Goal: Transaction & Acquisition: Purchase product/service

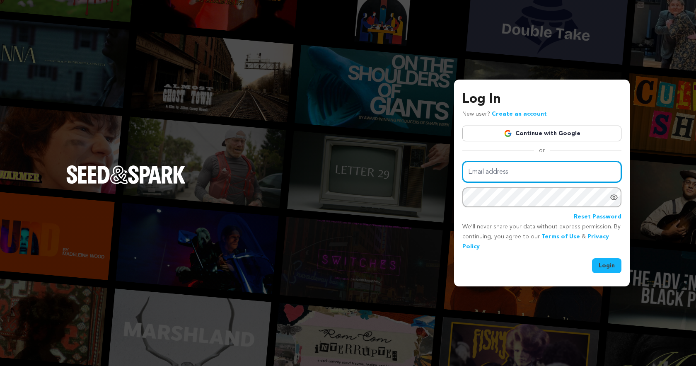
type input "[EMAIL_ADDRESS][DOMAIN_NAME]"
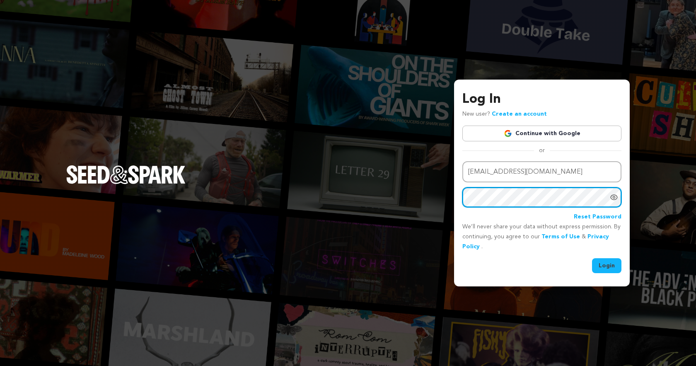
click at [607, 265] on button "Login" at bounding box center [606, 265] width 29 height 15
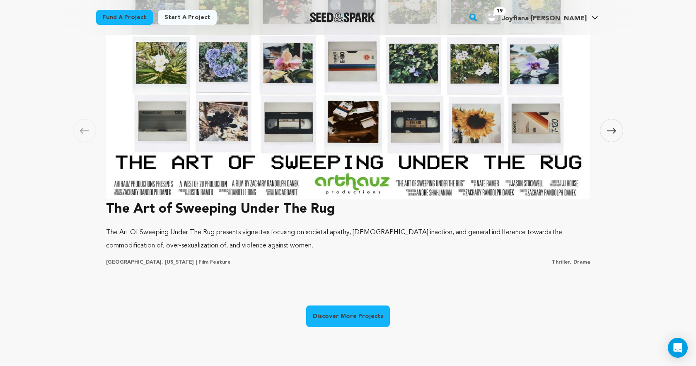
scroll to position [537, 0]
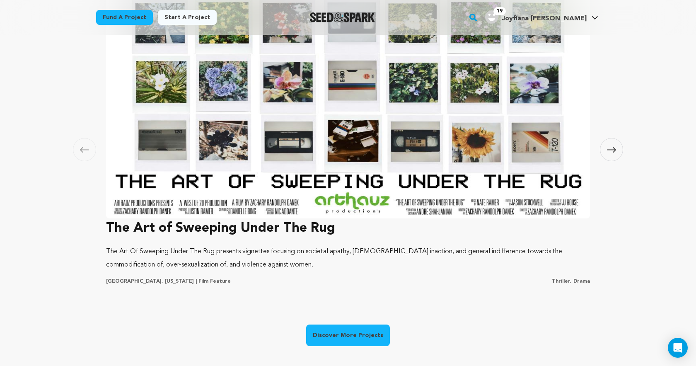
click at [626, 152] on div "Carousel Skip to previous slide page Carousel The Art of Sweeping Under The Rug…" at bounding box center [348, 140] width 696 height 497
click at [613, 147] on icon at bounding box center [611, 150] width 9 height 6
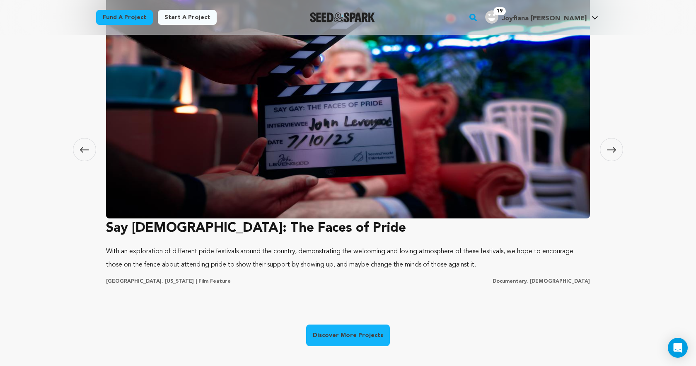
click at [613, 147] on icon at bounding box center [611, 150] width 9 height 6
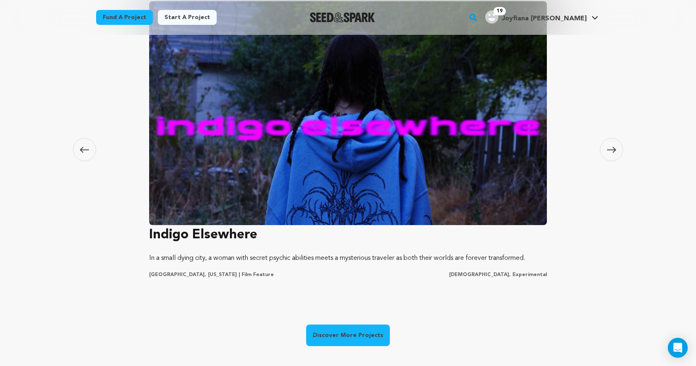
click at [613, 147] on icon at bounding box center [611, 150] width 9 height 6
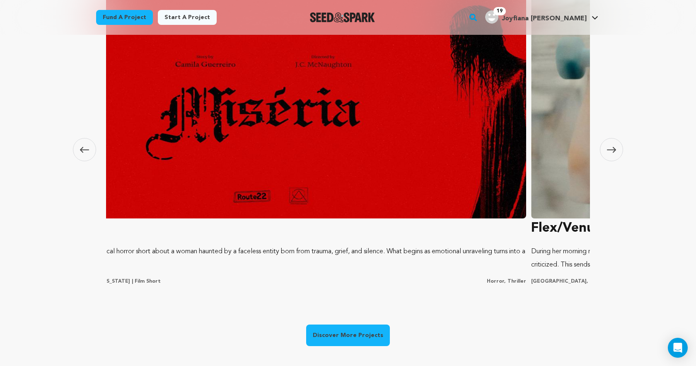
click at [613, 147] on icon at bounding box center [611, 150] width 9 height 6
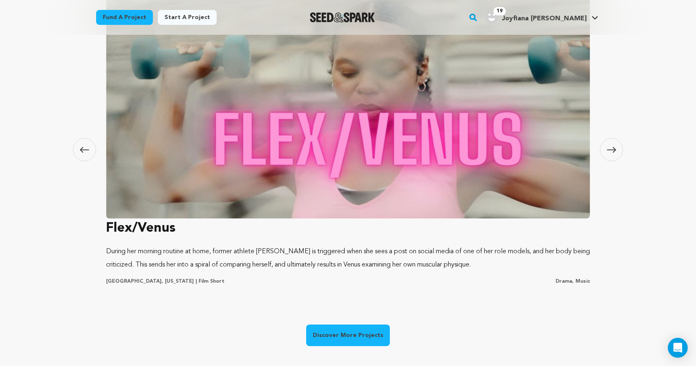
click at [613, 147] on icon at bounding box center [611, 150] width 9 height 6
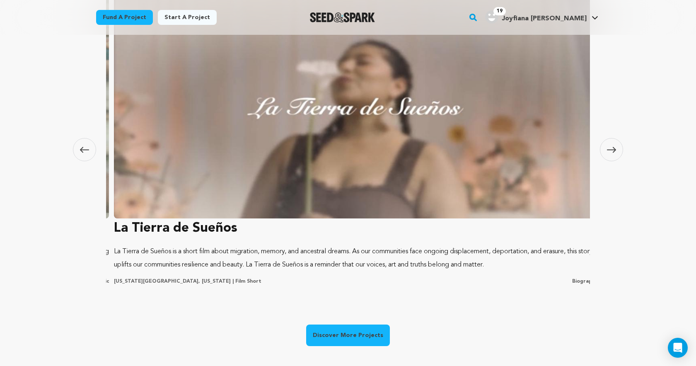
click at [613, 147] on icon at bounding box center [611, 150] width 9 height 6
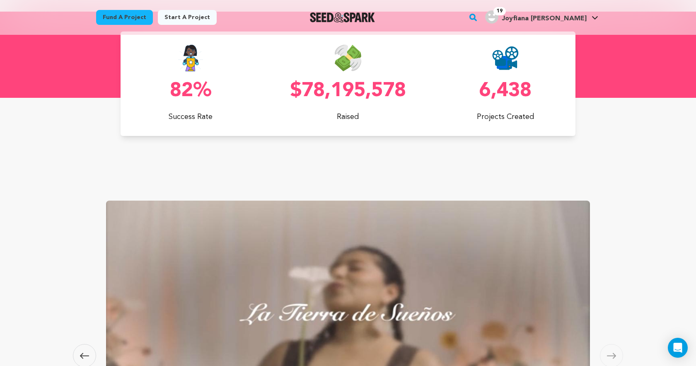
scroll to position [295, 0]
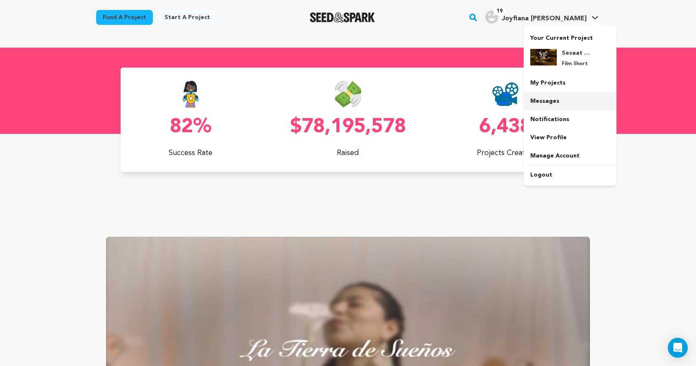
click at [542, 106] on link "Messages" at bounding box center [569, 101] width 93 height 18
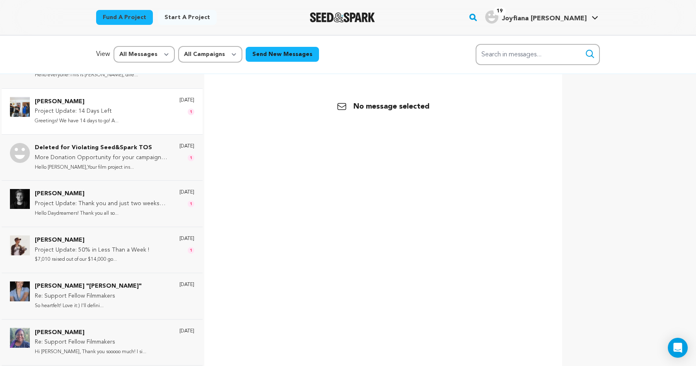
scroll to position [682, 0]
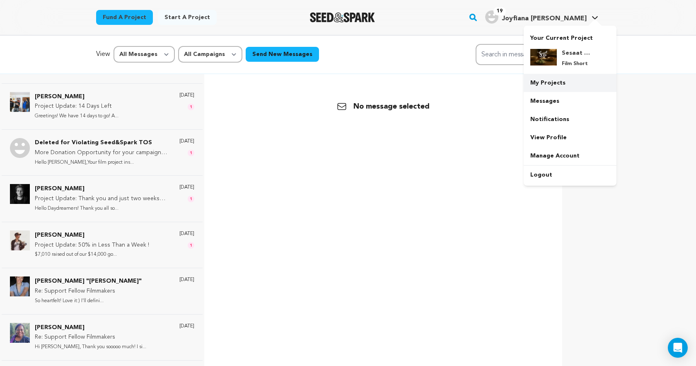
click at [545, 81] on link "My Projects" at bounding box center [569, 83] width 93 height 18
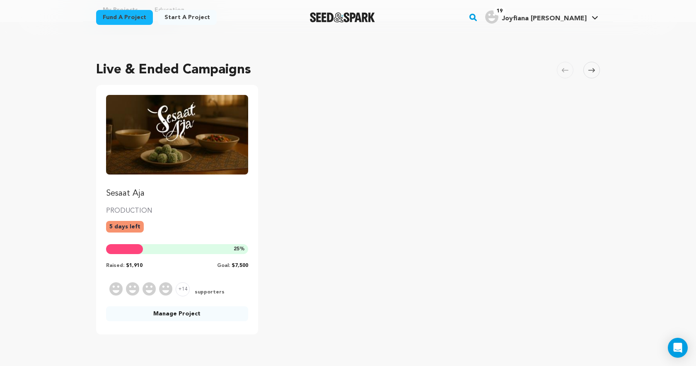
scroll to position [35, 0]
click at [456, 212] on ul "Sesaat Aja PRODUCTION 5 days left 25 % Raised: $1,910 Goal: $7,500 +14 supporte…" at bounding box center [347, 209] width 503 height 249
click at [185, 184] on link "Sesaat Aja" at bounding box center [177, 147] width 142 height 104
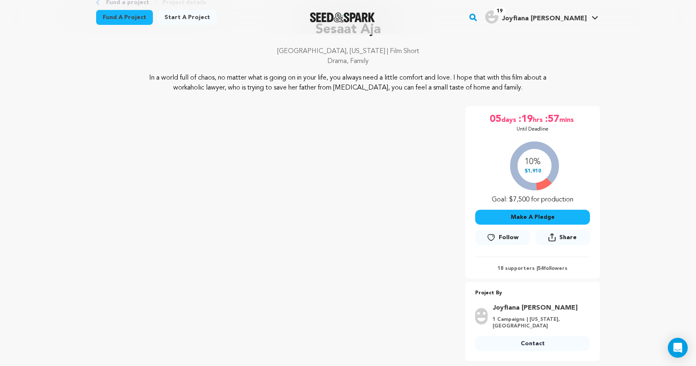
scroll to position [92, 0]
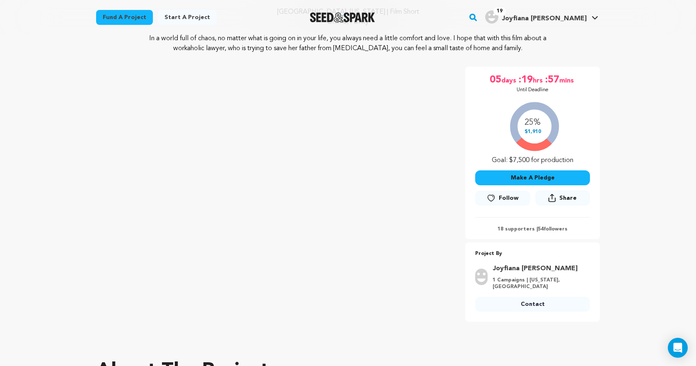
click at [560, 199] on span "Share" at bounding box center [567, 198] width 17 height 8
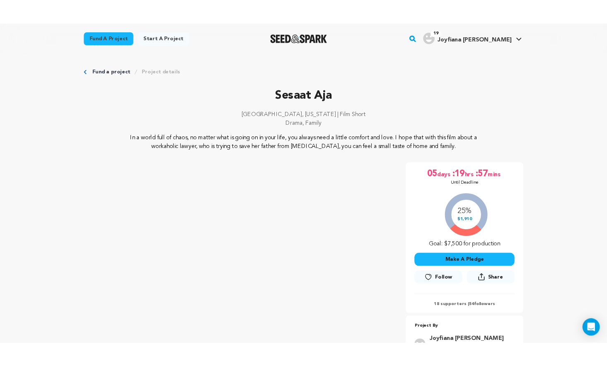
scroll to position [0, 0]
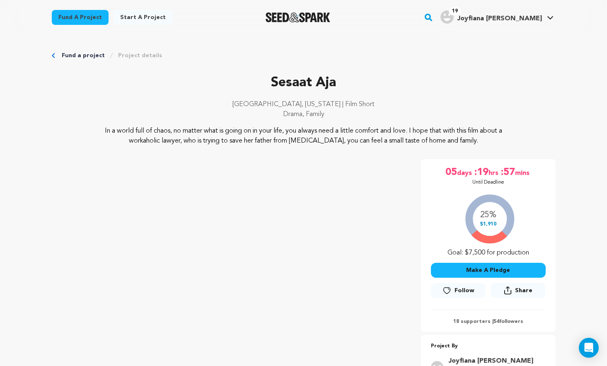
click at [516, 277] on button "Make A Pledge" at bounding box center [488, 270] width 115 height 15
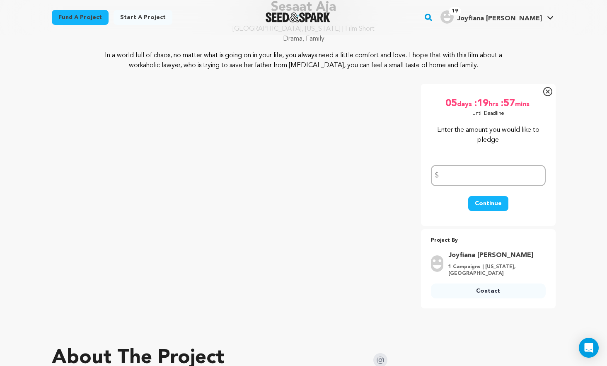
scroll to position [94, 0]
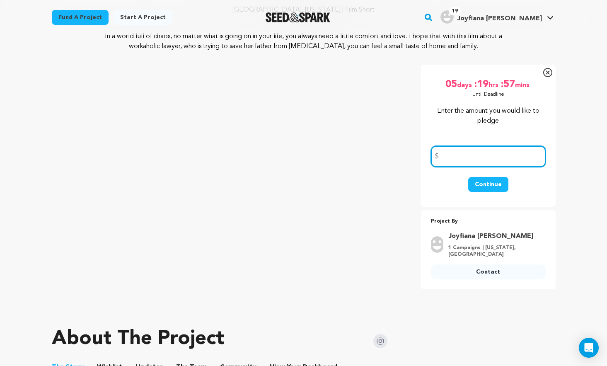
click at [485, 156] on input "number" at bounding box center [488, 156] width 115 height 21
type input "1000"
click at [483, 183] on button "Continue" at bounding box center [488, 184] width 40 height 15
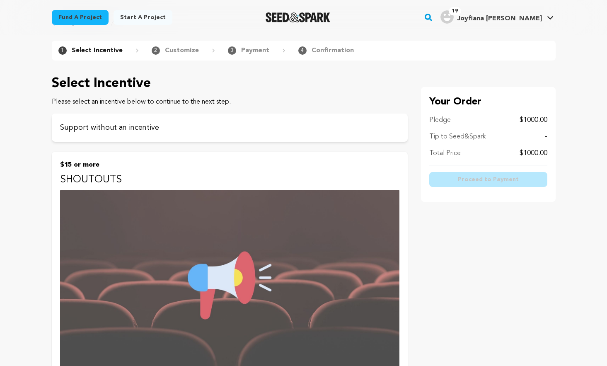
scroll to position [12, 0]
